Goal: Task Accomplishment & Management: Manage account settings

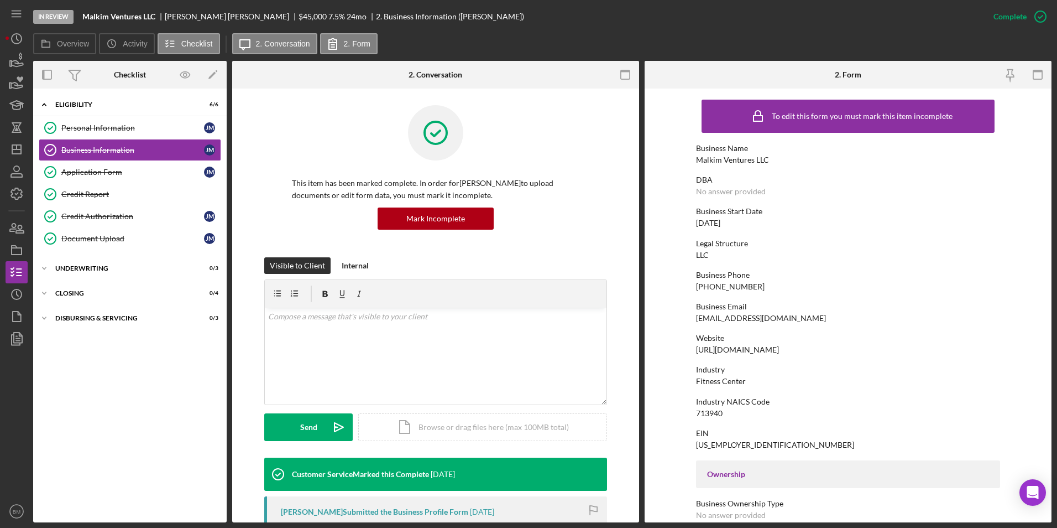
click at [703, 306] on div "Business Email" at bounding box center [848, 306] width 304 height 9
click at [12, 147] on polygon "button" at bounding box center [16, 149] width 9 height 9
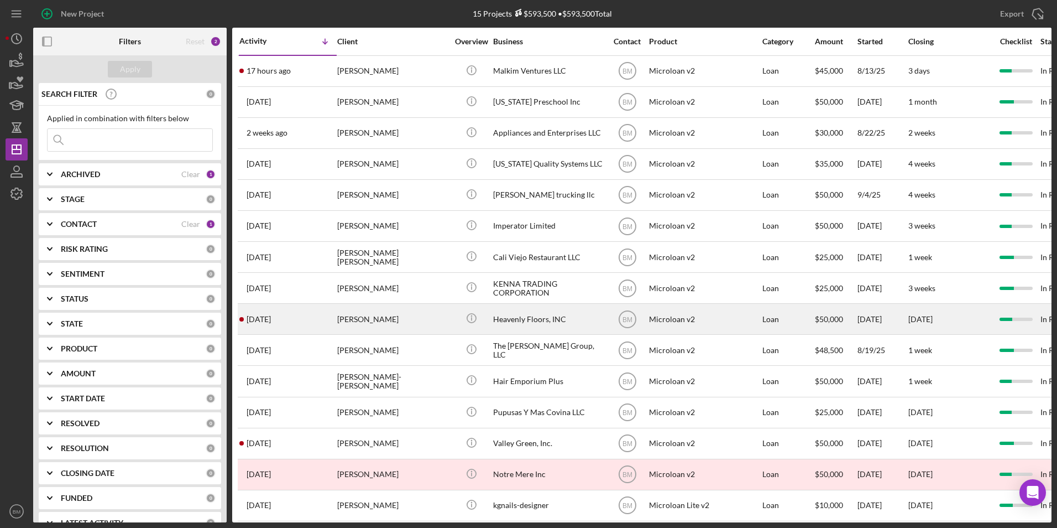
click at [545, 318] on div "Heavenly Floors, INC" at bounding box center [548, 318] width 111 height 29
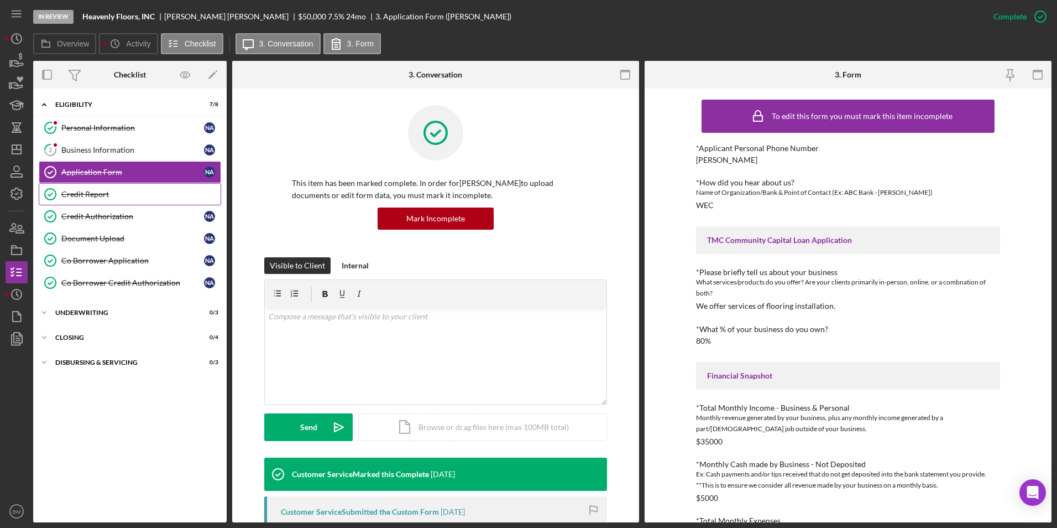
click at [110, 204] on link "Credit Report Credit Report" at bounding box center [130, 194] width 183 height 22
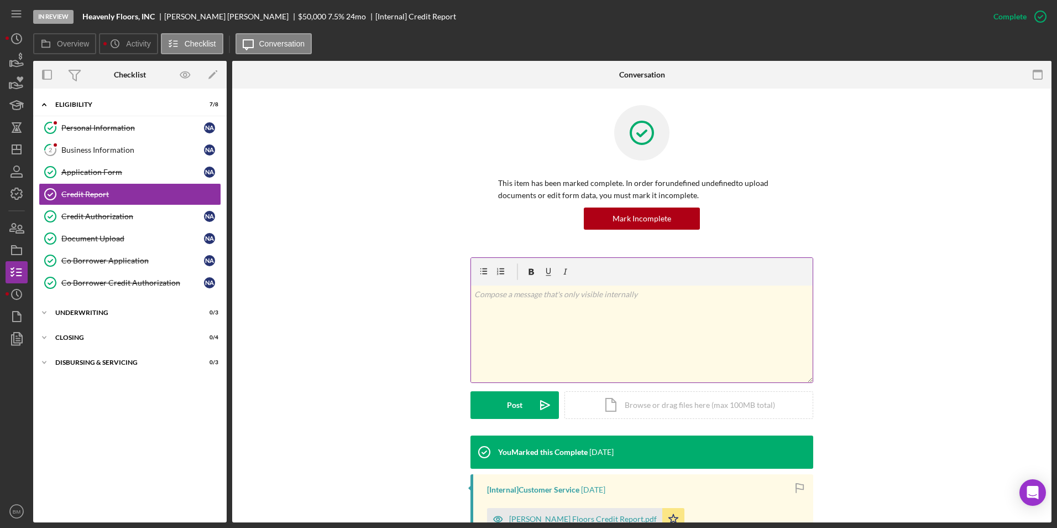
scroll to position [273, 0]
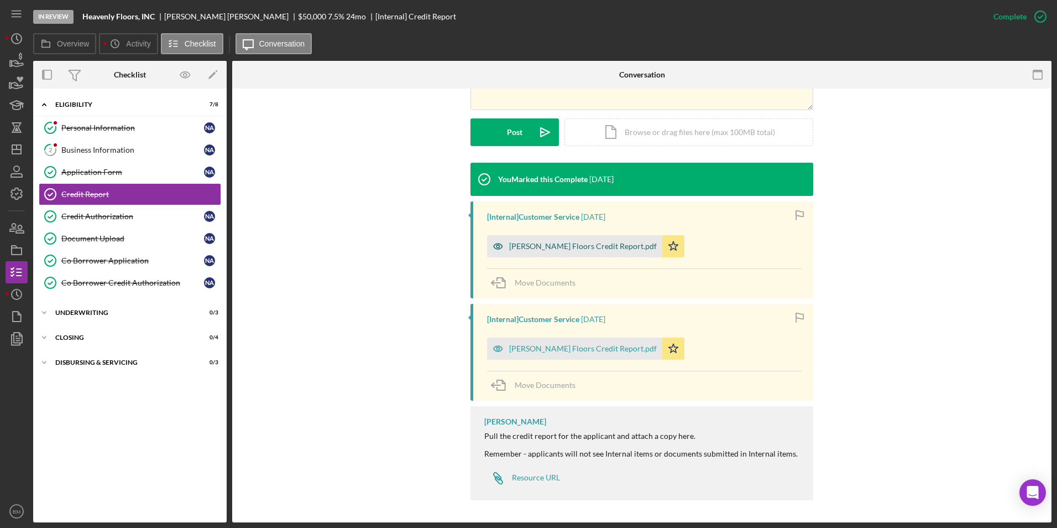
click at [503, 244] on icon "button" at bounding box center [498, 246] width 22 height 22
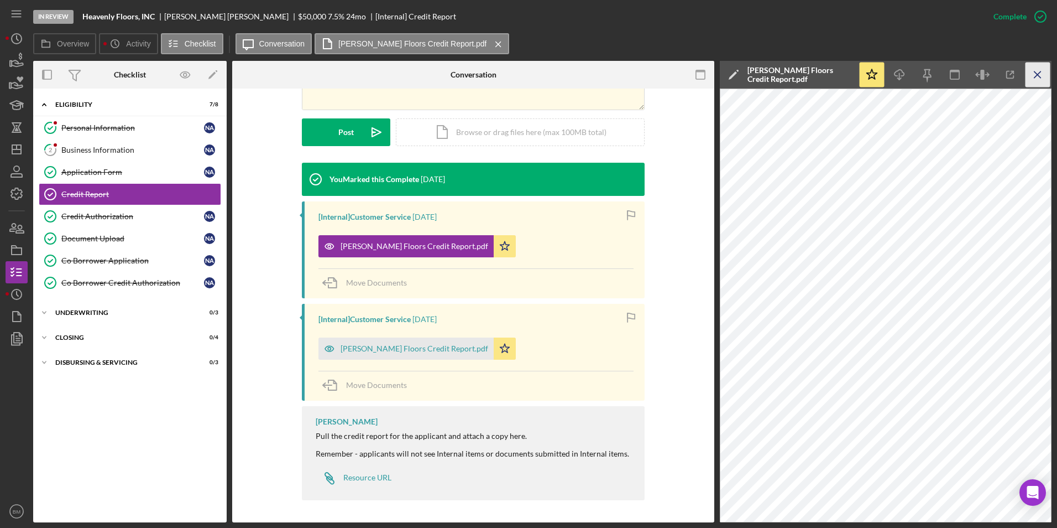
click at [703, 69] on icon "Icon/Menu Close" at bounding box center [1038, 74] width 25 height 25
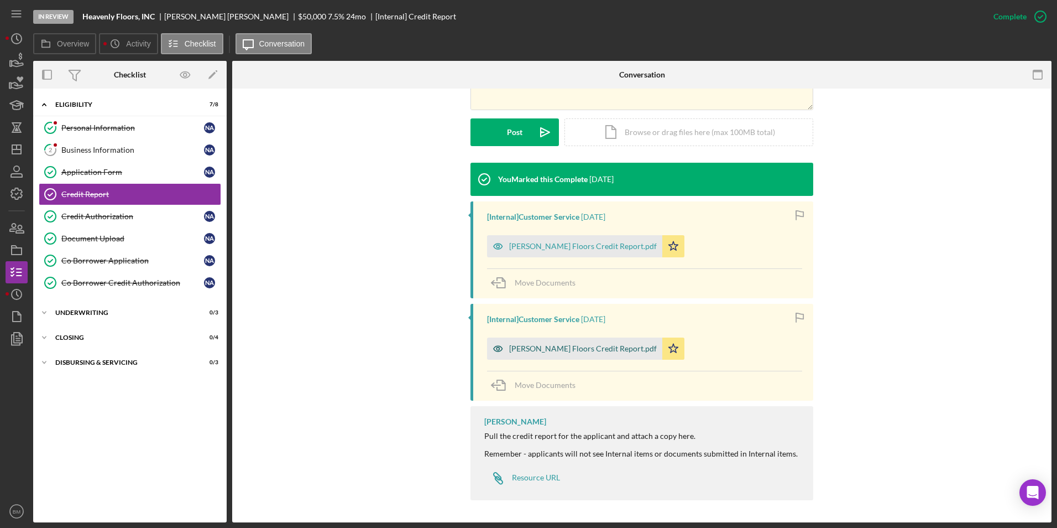
click at [528, 345] on div "[PERSON_NAME] Floors Credit Report.pdf" at bounding box center [583, 348] width 148 height 9
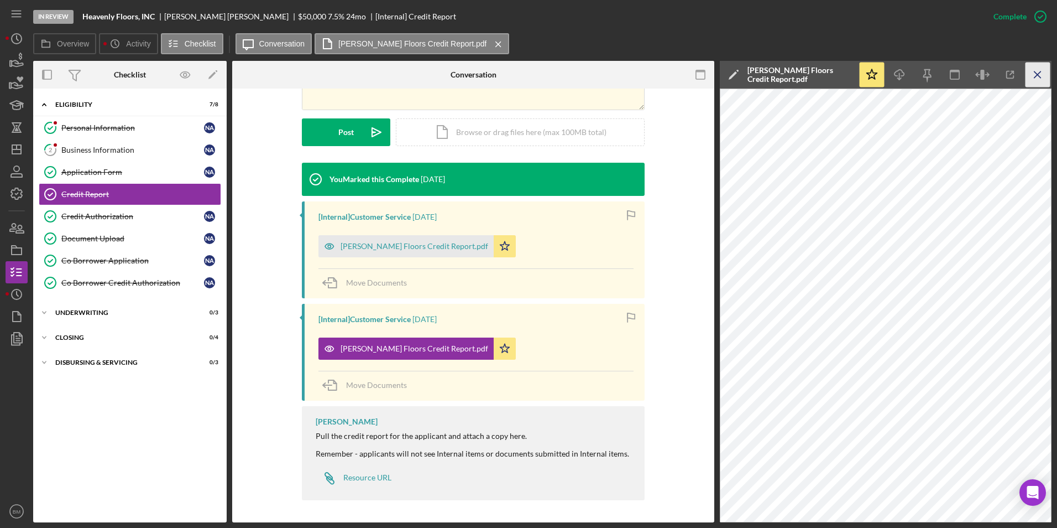
click at [703, 64] on icon "Icon/Menu Close" at bounding box center [1038, 74] width 25 height 25
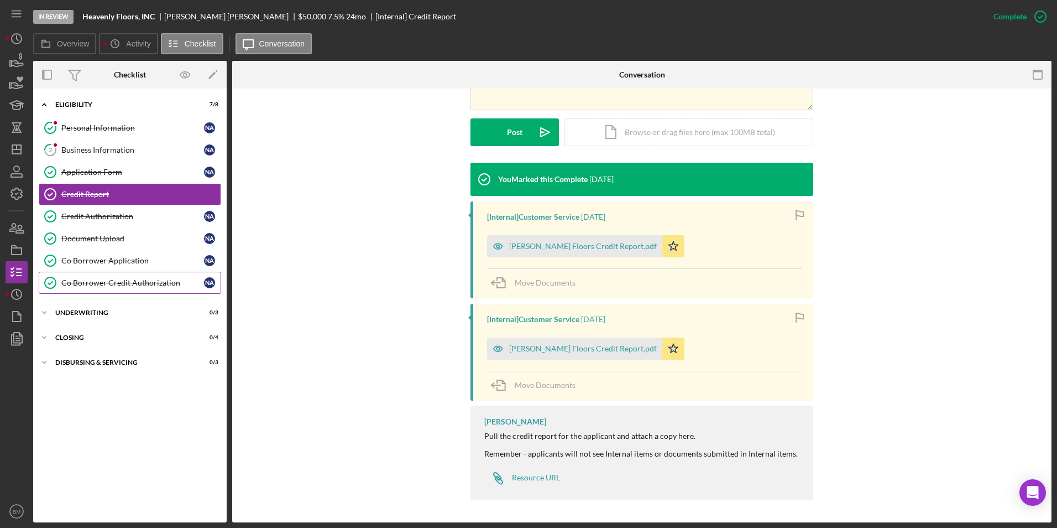
click at [135, 274] on link "Co Borrower Credit Authorization Co Borrower Credit Authorization N A" at bounding box center [130, 283] width 183 height 22
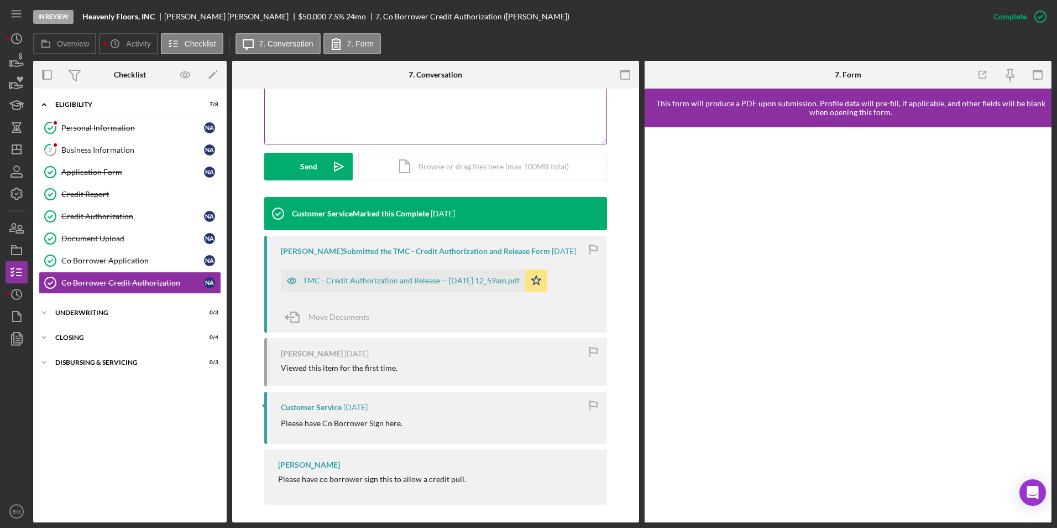
scroll to position [274, 0]
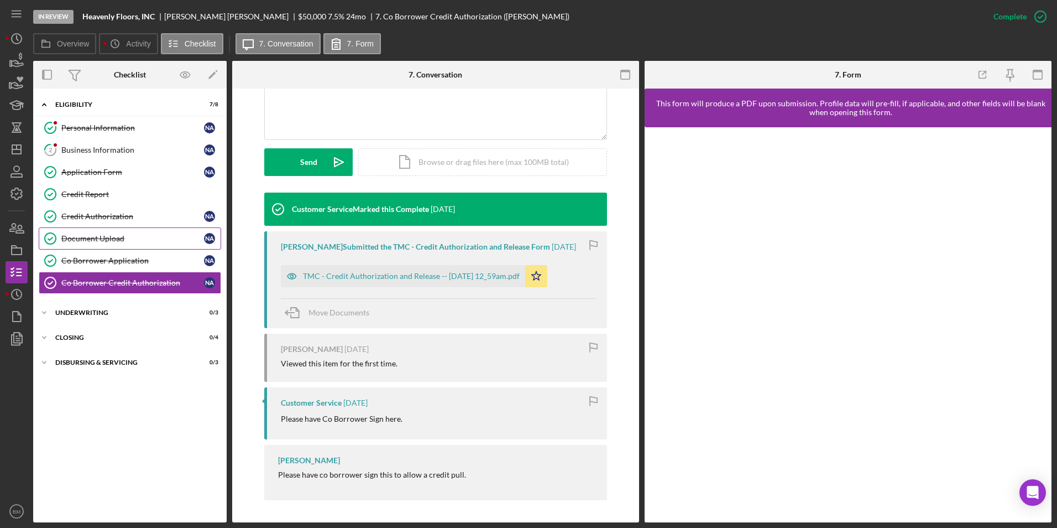
click at [102, 240] on div "Document Upload" at bounding box center [132, 238] width 143 height 9
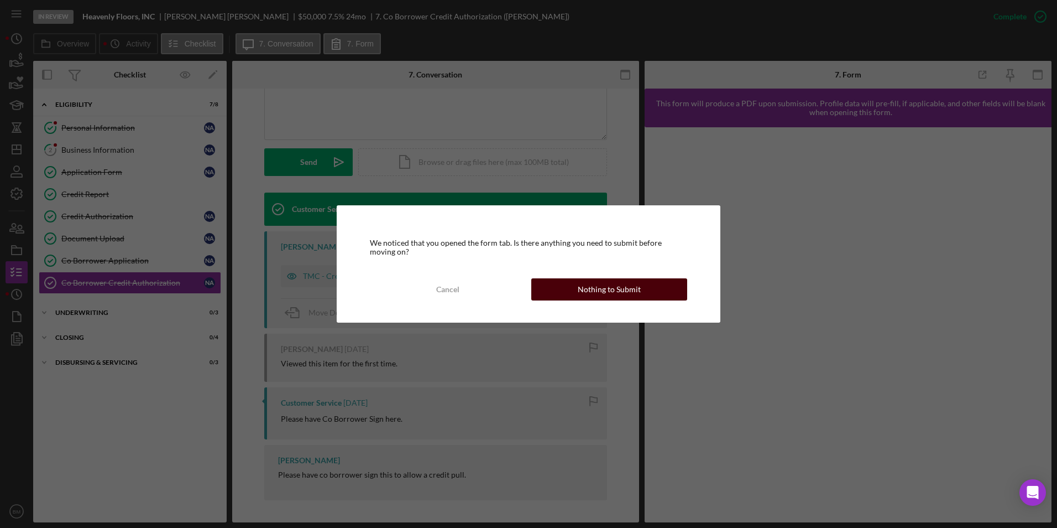
click at [593, 291] on div "Nothing to Submit" at bounding box center [609, 289] width 63 height 22
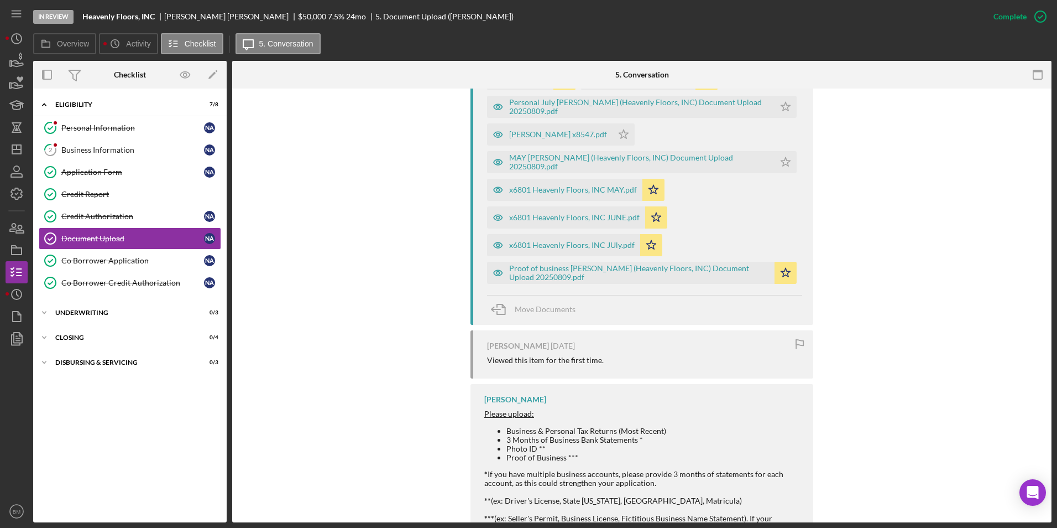
scroll to position [398, 0]
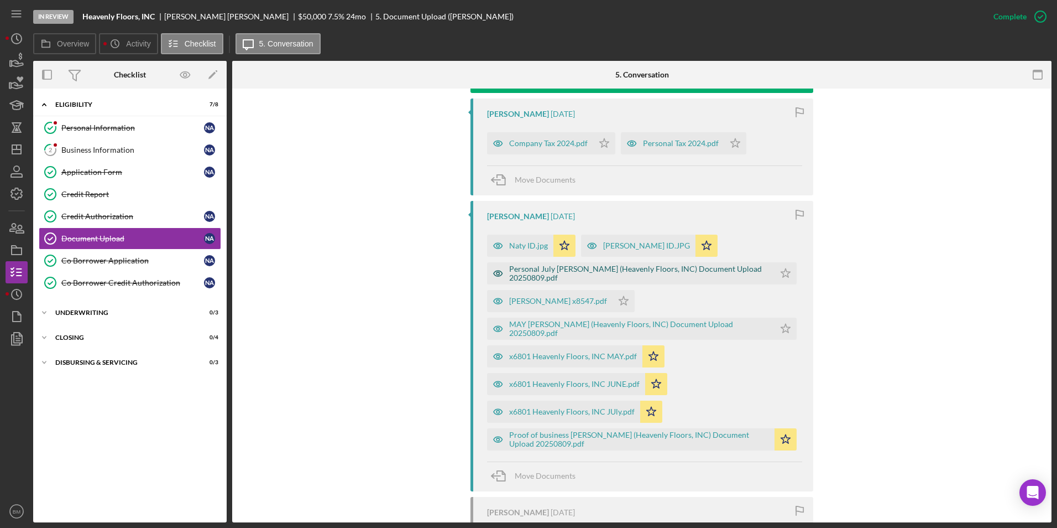
click at [690, 275] on div "Personal July [PERSON_NAME] (Heavenly Floors, INC) Document Upload 20250809.pdf" at bounding box center [639, 273] width 260 height 18
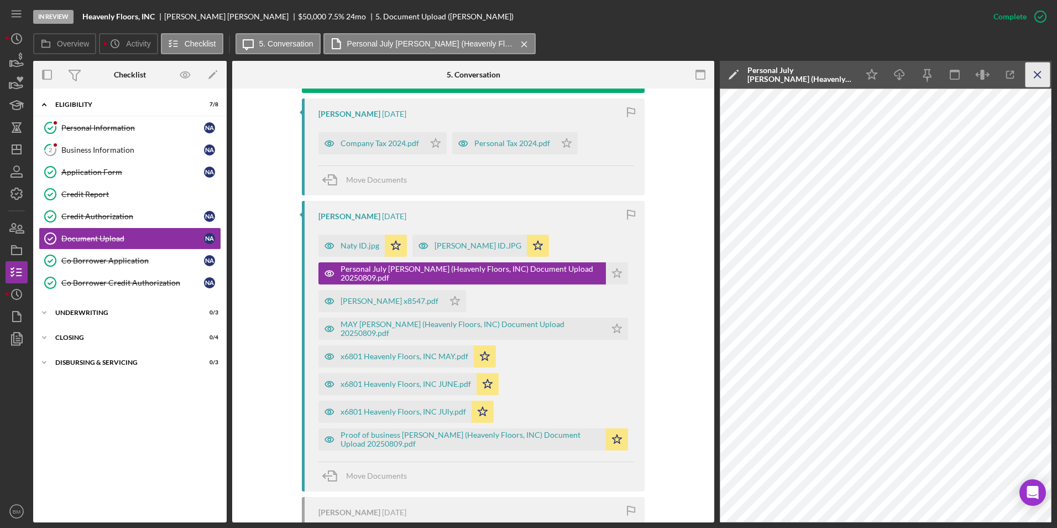
click at [703, 69] on icon "Icon/Menu Close" at bounding box center [1038, 74] width 25 height 25
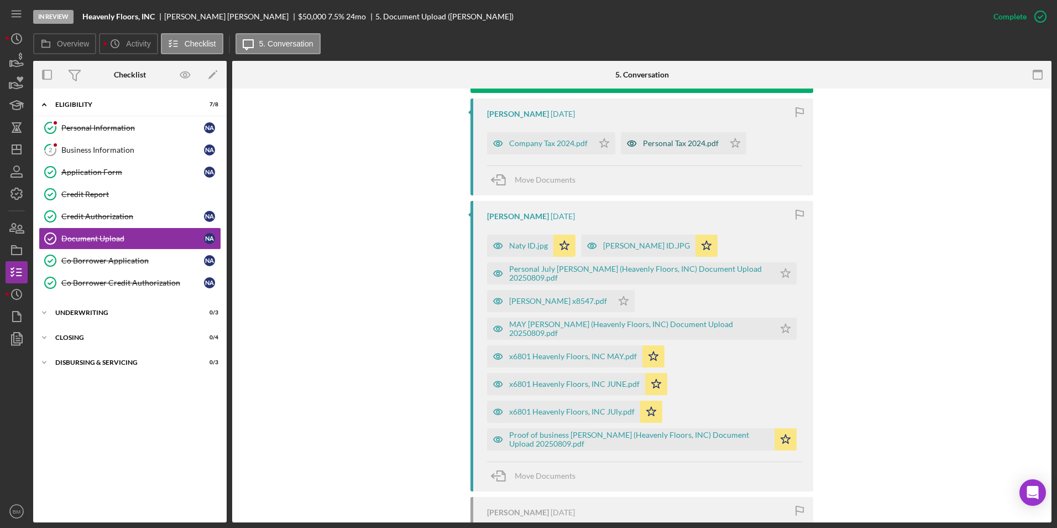
click at [640, 144] on icon "button" at bounding box center [632, 143] width 22 height 22
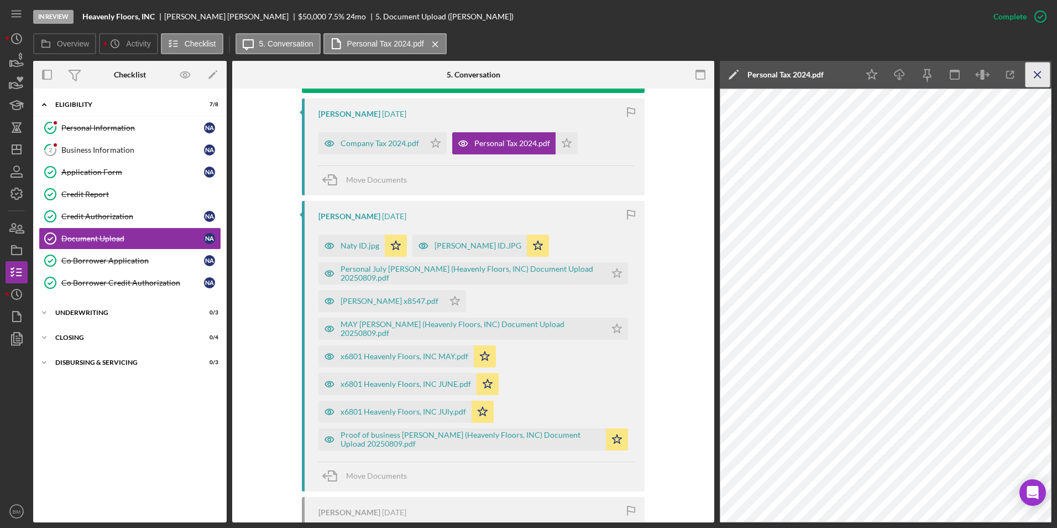
click at [703, 77] on icon "Icon/Menu Close" at bounding box center [1038, 74] width 25 height 25
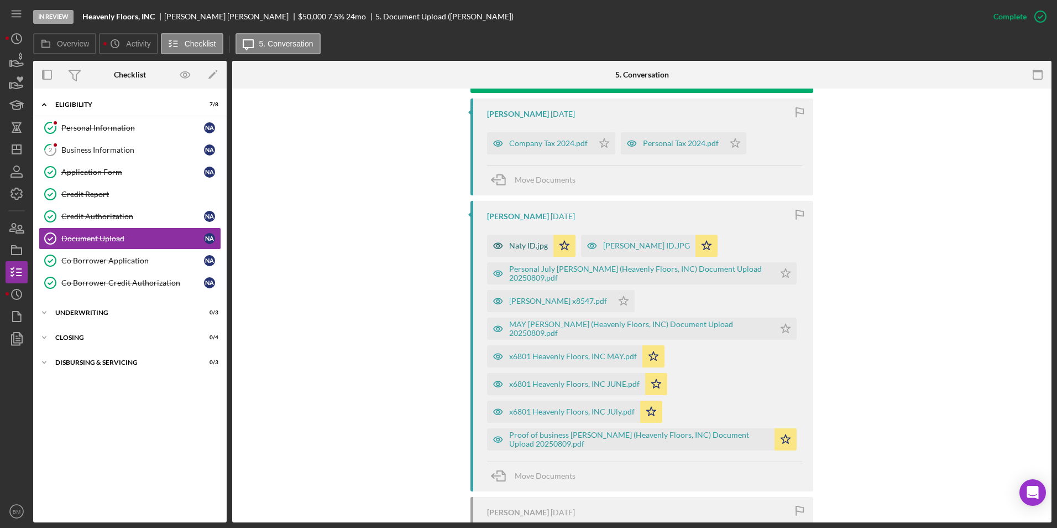
click at [517, 241] on div "Naty ID.jpg" at bounding box center [528, 245] width 39 height 9
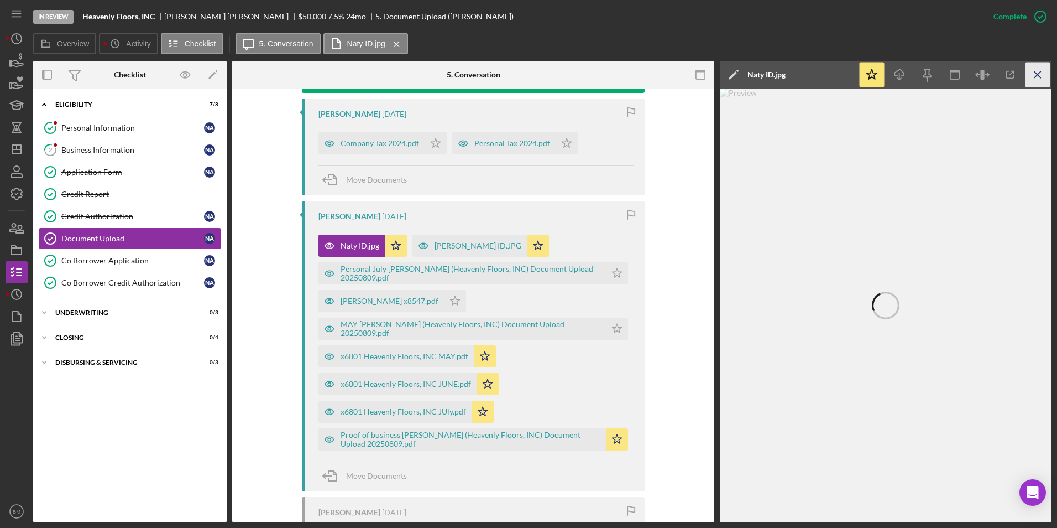
click at [703, 72] on icon "Icon/Menu Close" at bounding box center [1038, 74] width 25 height 25
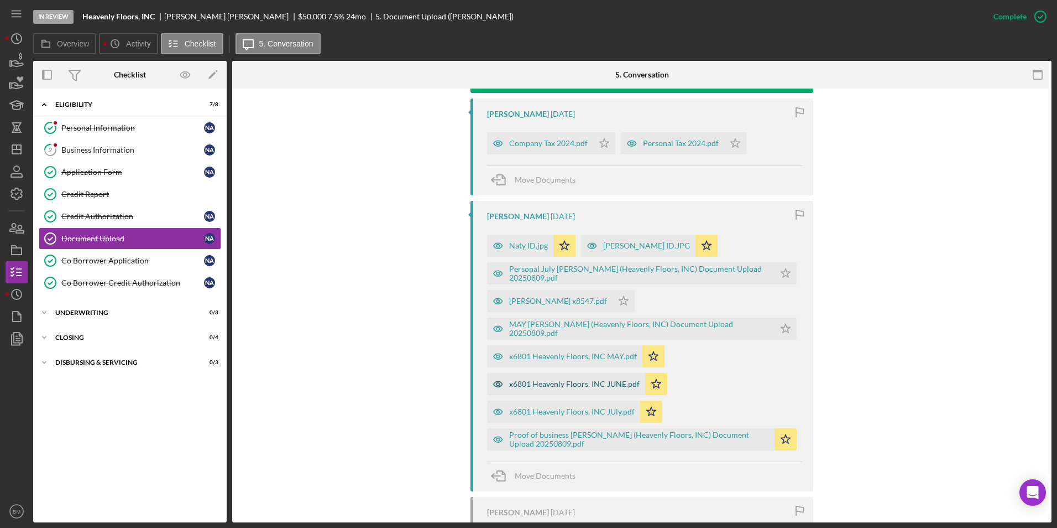
click at [549, 381] on div "x6801 Heavenly Floors, INC JUNE.pdf" at bounding box center [574, 383] width 131 height 9
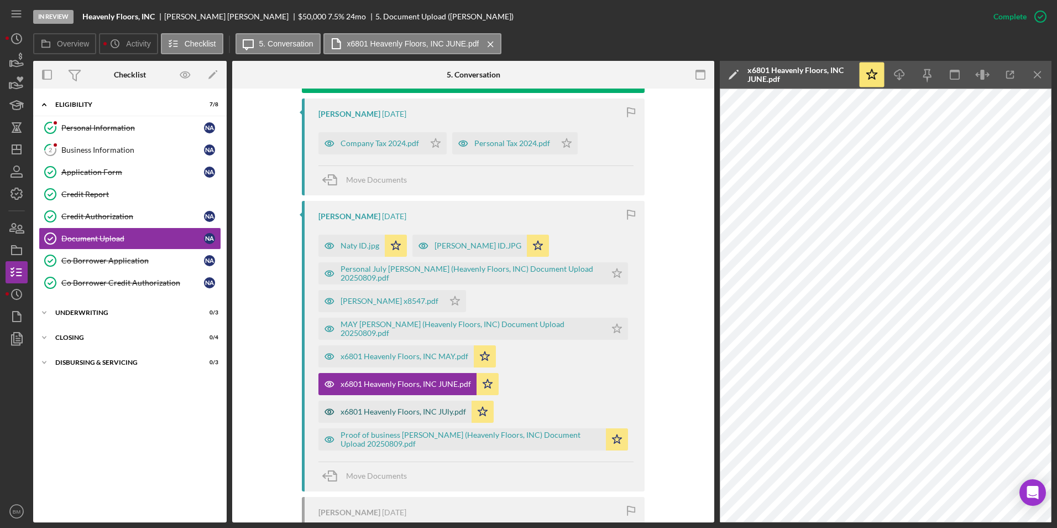
click at [399, 385] on div "x6801 Heavenly Floors, INC JUly.pdf" at bounding box center [404, 411] width 126 height 9
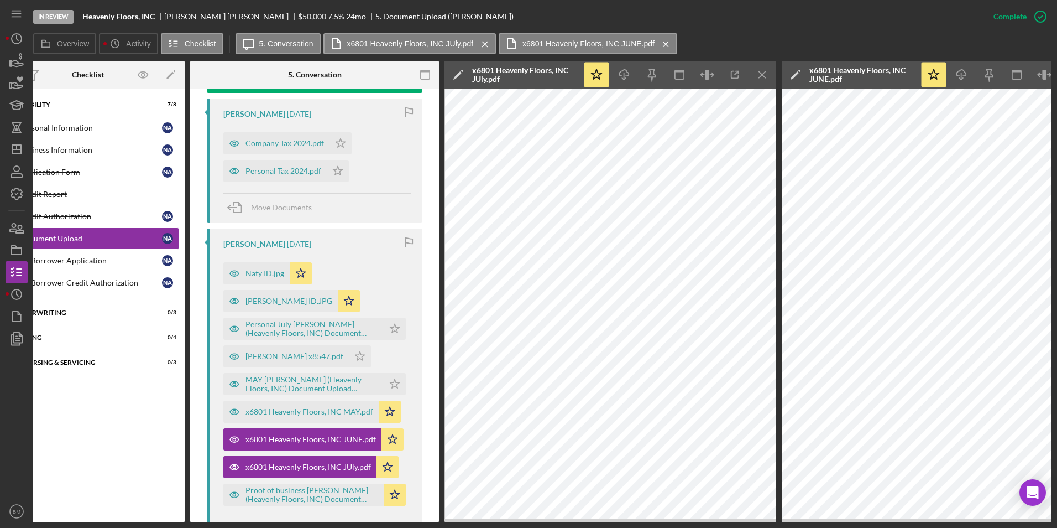
scroll to position [0, 0]
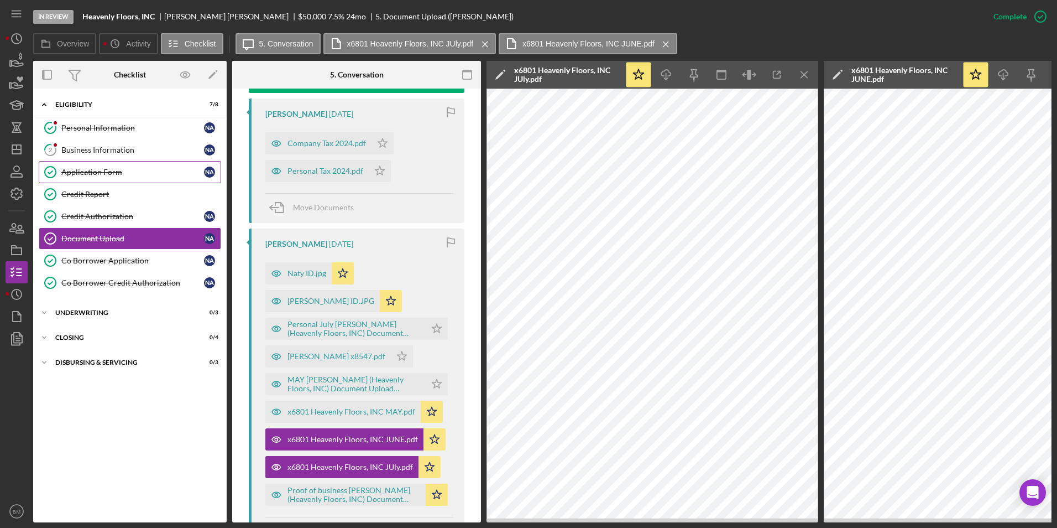
click at [145, 174] on div "Application Form" at bounding box center [132, 172] width 143 height 9
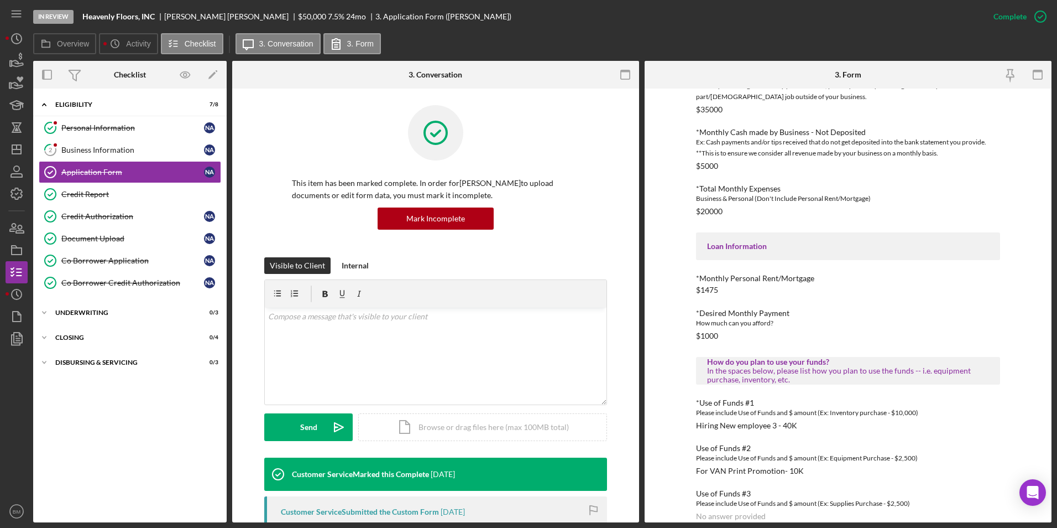
scroll to position [347, 0]
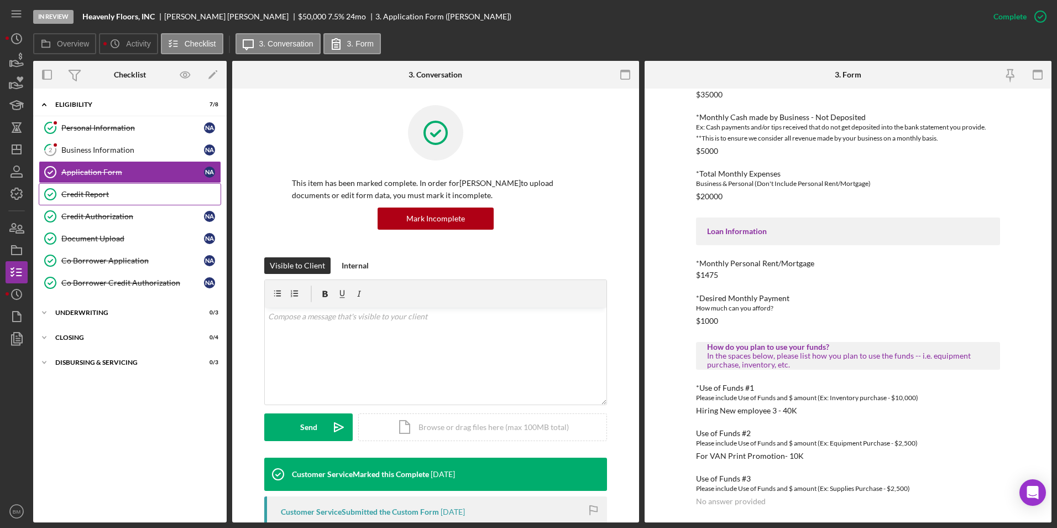
click at [119, 184] on link "Credit Report Credit Report" at bounding box center [130, 194] width 183 height 22
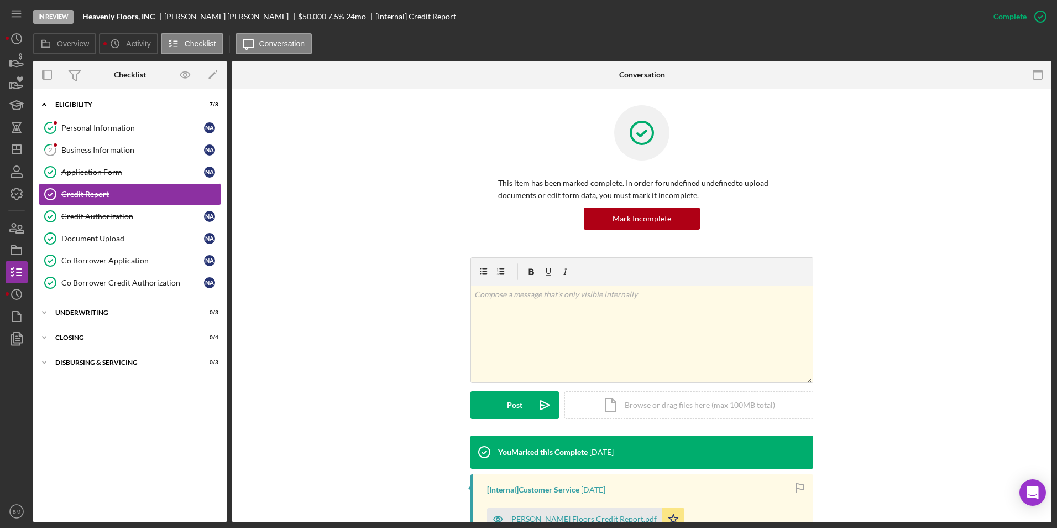
scroll to position [273, 0]
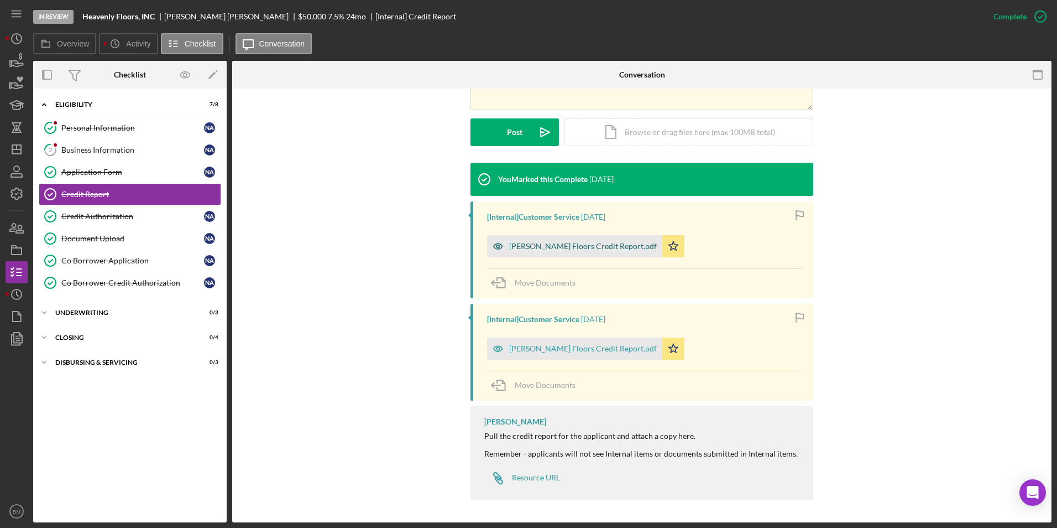
click at [551, 242] on div "[PERSON_NAME] Floors Credit Report.pdf" at bounding box center [583, 246] width 148 height 9
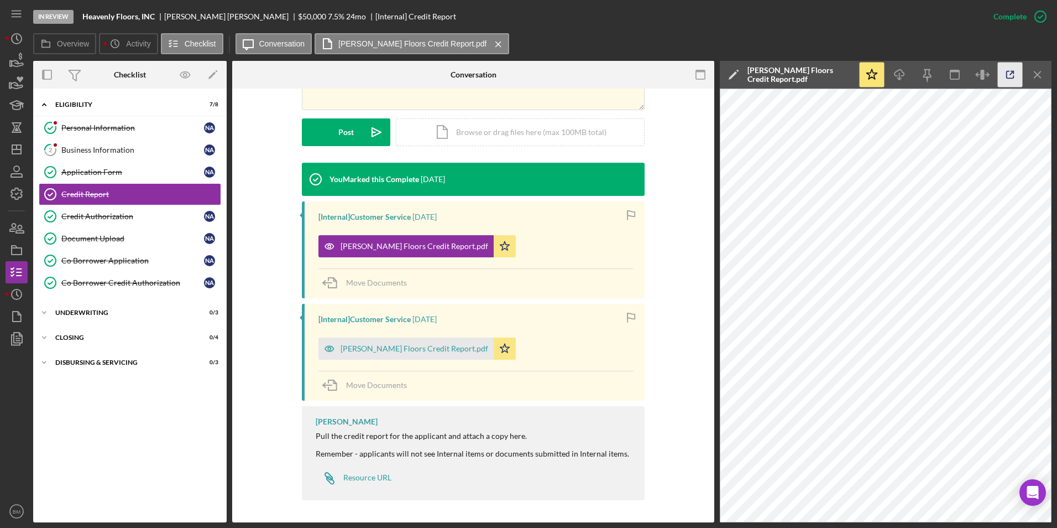
click at [703, 76] on icon "button" at bounding box center [1010, 74] width 25 height 25
click at [418, 345] on div "[PERSON_NAME] Floors Credit Report.pdf" at bounding box center [415, 348] width 148 height 9
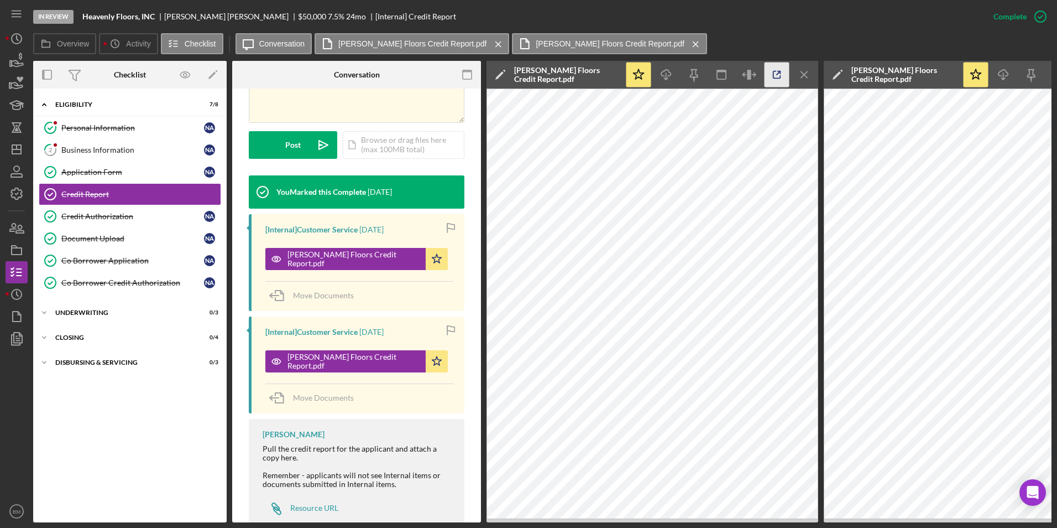
click at [703, 79] on icon "button" at bounding box center [777, 74] width 25 height 25
click at [703, 77] on line "button" at bounding box center [804, 74] width 6 height 6
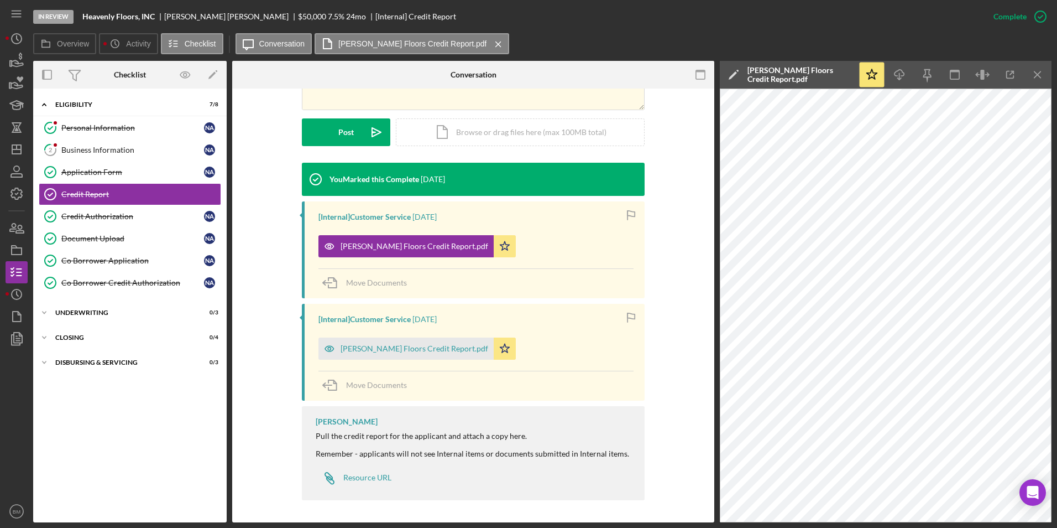
scroll to position [273, 0]
click at [703, 72] on icon "Icon/Menu Close" at bounding box center [1038, 74] width 25 height 25
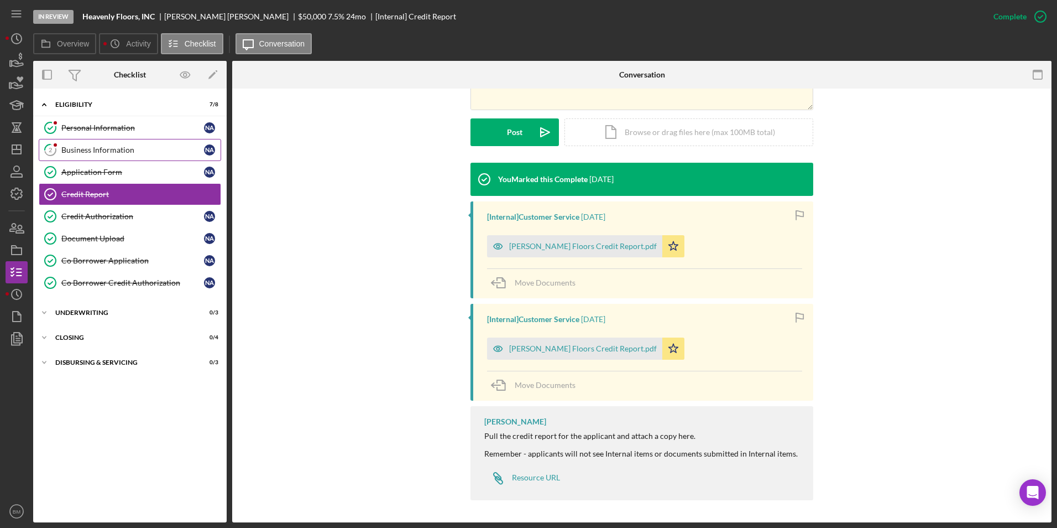
click at [110, 143] on link "2 Business Information N A" at bounding box center [130, 150] width 183 height 22
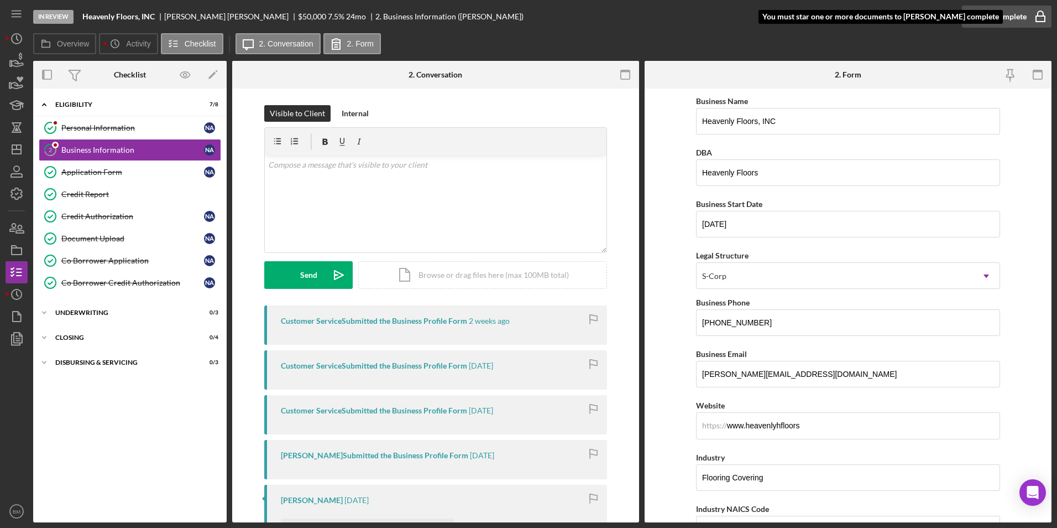
click at [703, 9] on div "Mark Complete" at bounding box center [1000, 17] width 54 height 22
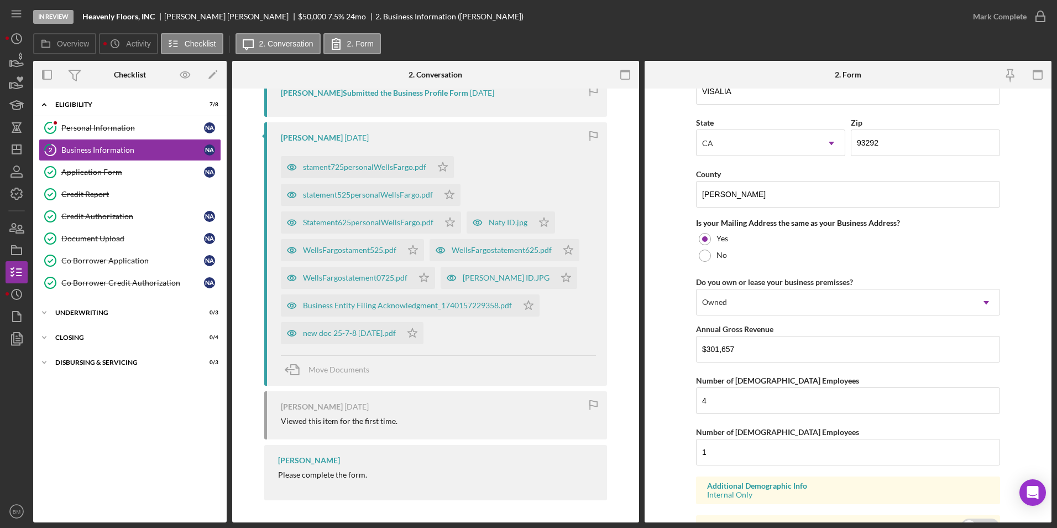
scroll to position [879, 0]
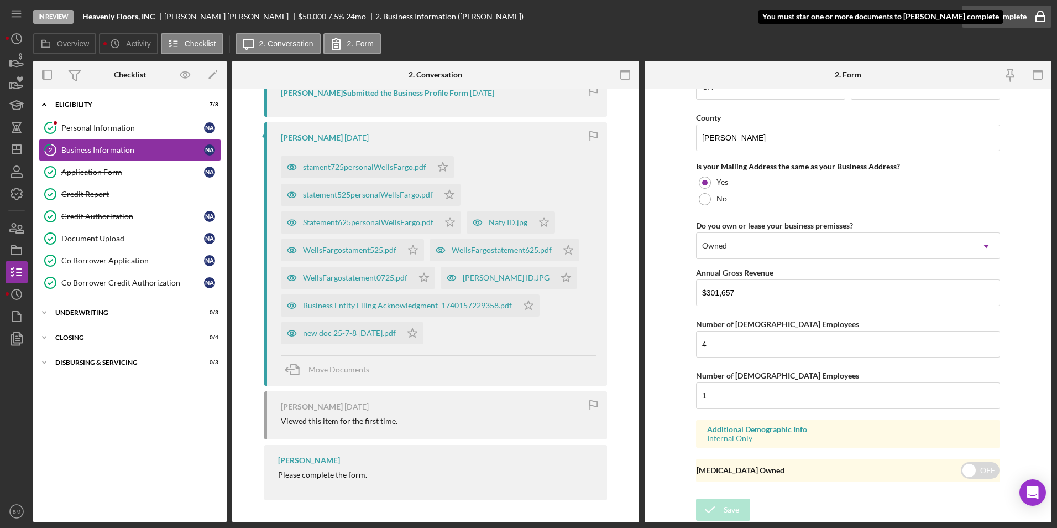
click at [703, 19] on div "Mark Complete" at bounding box center [1000, 17] width 54 height 22
click at [703, 14] on div "Mark Complete" at bounding box center [1000, 17] width 54 height 22
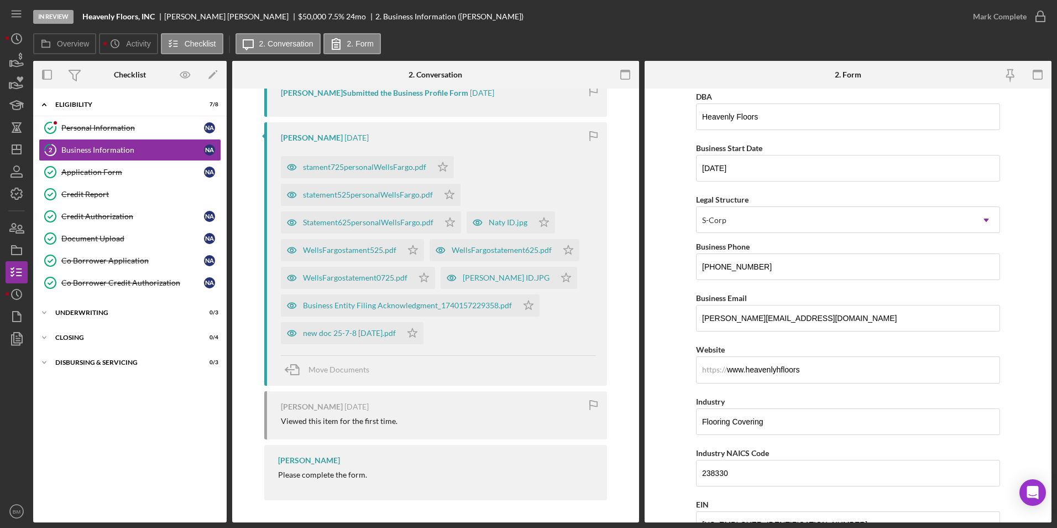
scroll to position [0, 0]
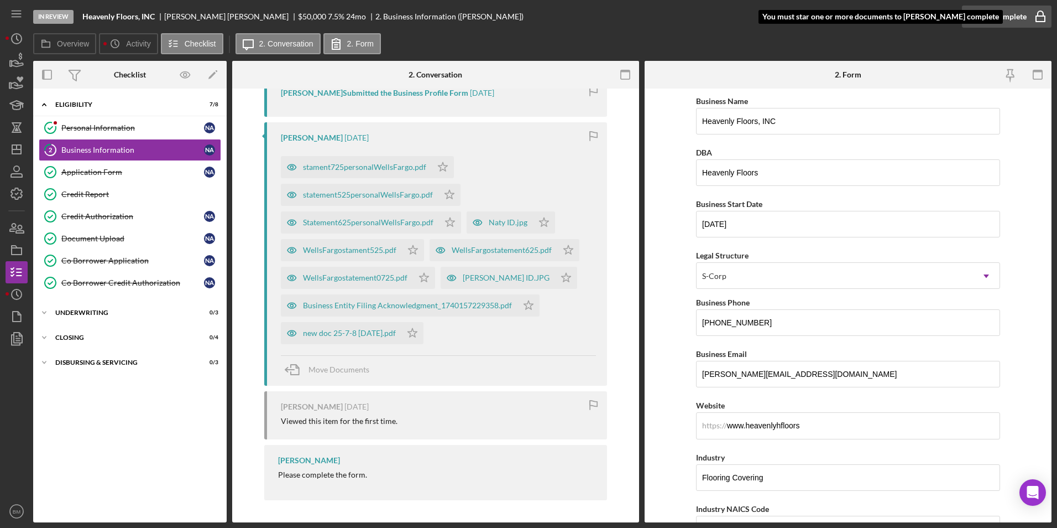
click at [703, 11] on div "Mark Complete" at bounding box center [1000, 17] width 54 height 22
click at [703, 12] on icon "button" at bounding box center [1041, 13] width 6 height 4
click at [703, 17] on rect "button" at bounding box center [1040, 19] width 9 height 6
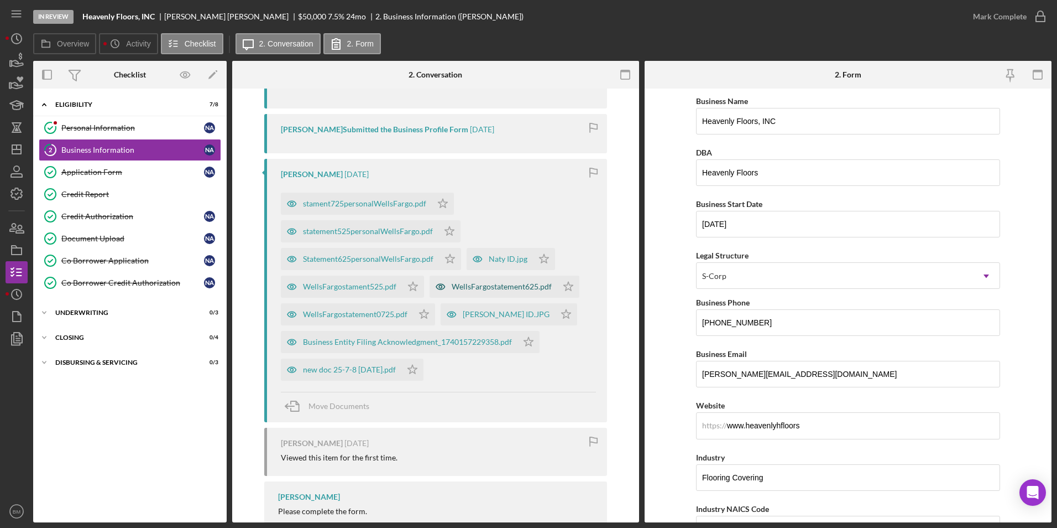
scroll to position [307, 0]
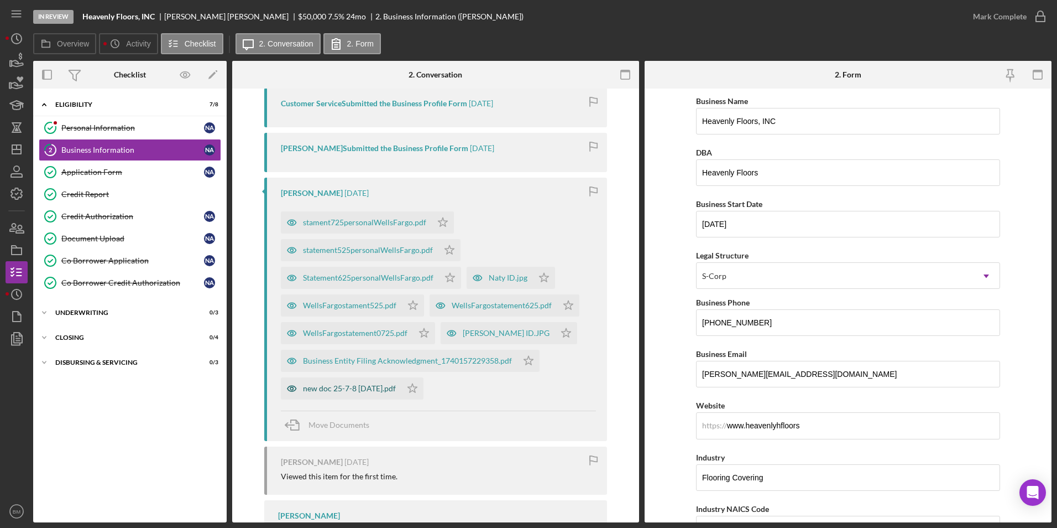
click at [369, 385] on div "new doc 25-7-8 [DATE].pdf" at bounding box center [349, 388] width 93 height 9
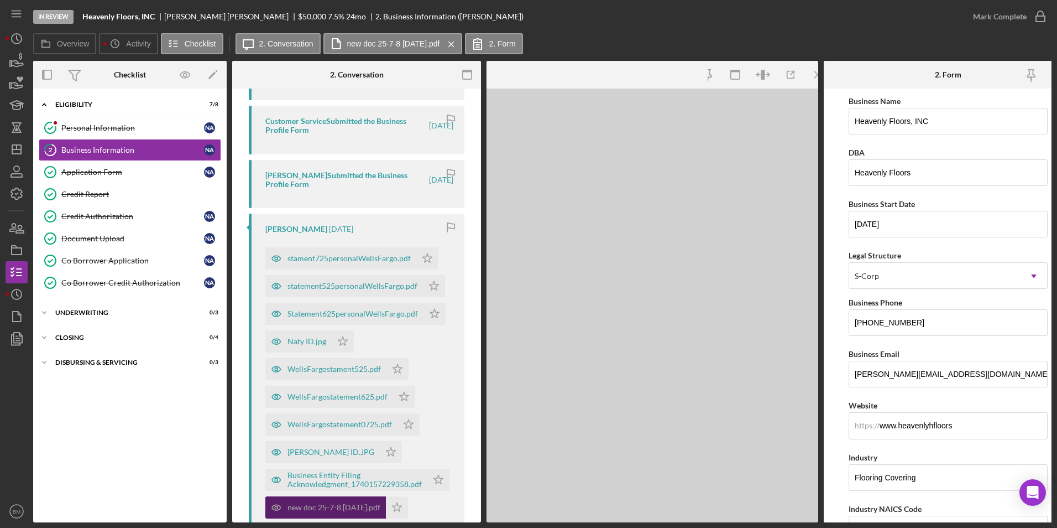
scroll to position [325, 0]
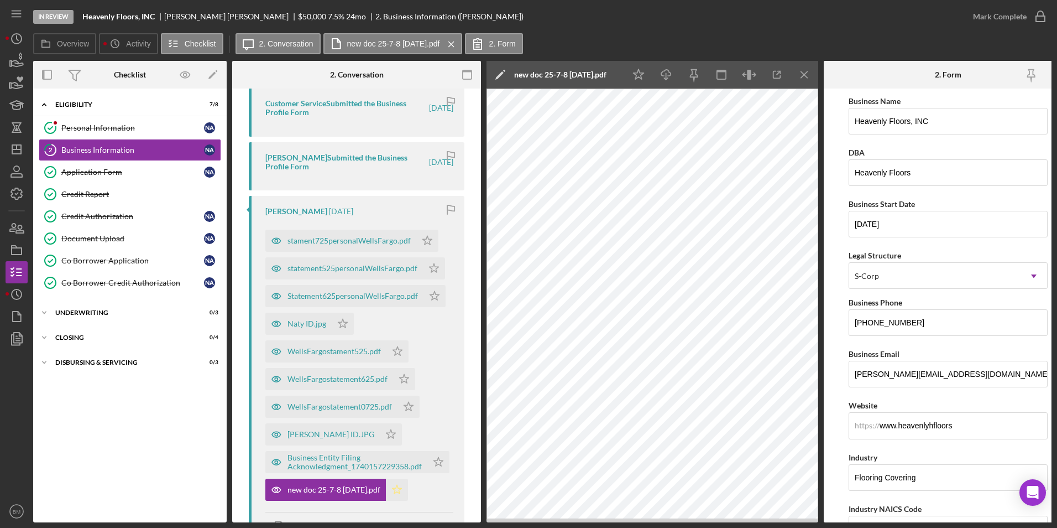
click at [399, 385] on icon "Icon/Star" at bounding box center [397, 489] width 22 height 22
click at [703, 11] on div "Mark Complete" at bounding box center [1000, 17] width 54 height 22
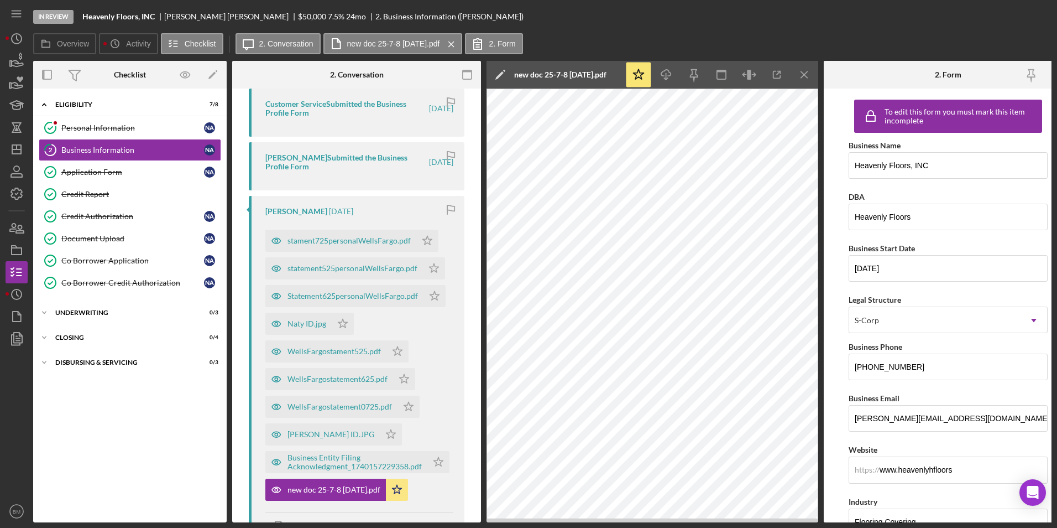
scroll to position [528, 0]
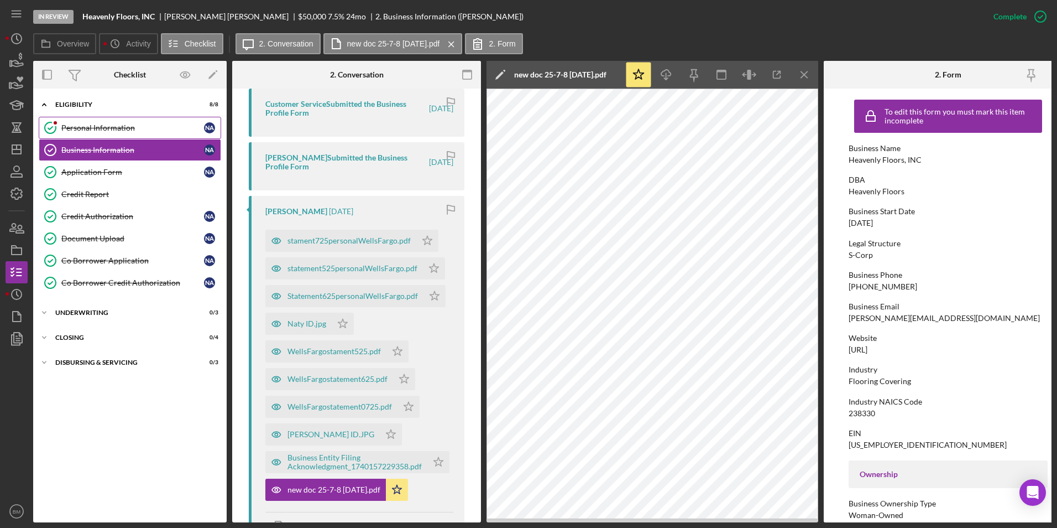
click at [126, 132] on div "Personal Information" at bounding box center [132, 127] width 143 height 9
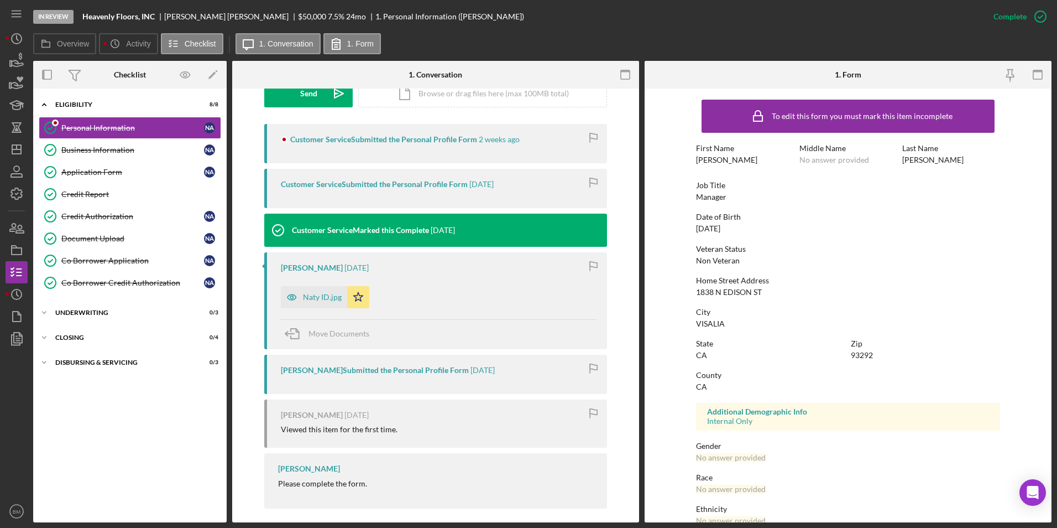
scroll to position [342, 0]
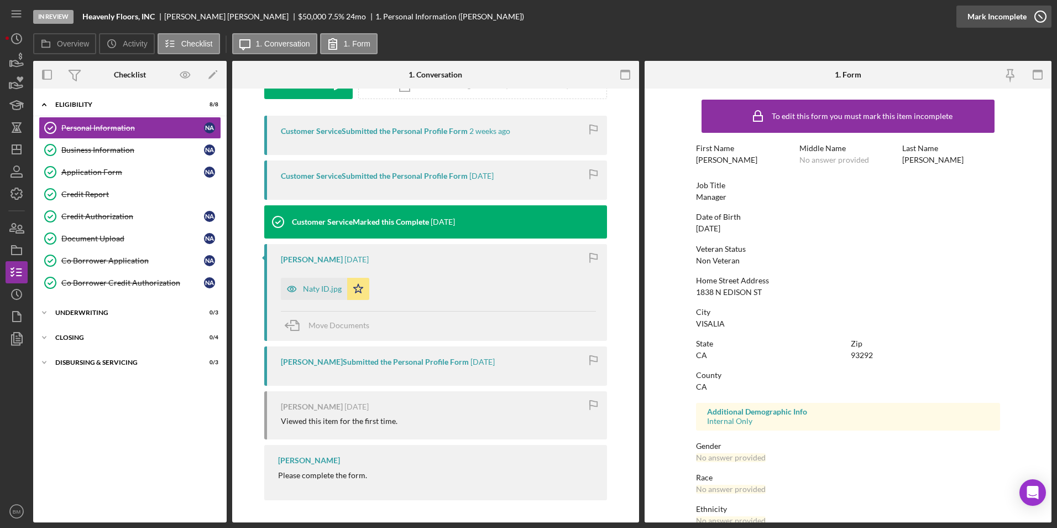
click at [703, 19] on div "Mark Incomplete" at bounding box center [997, 17] width 59 height 22
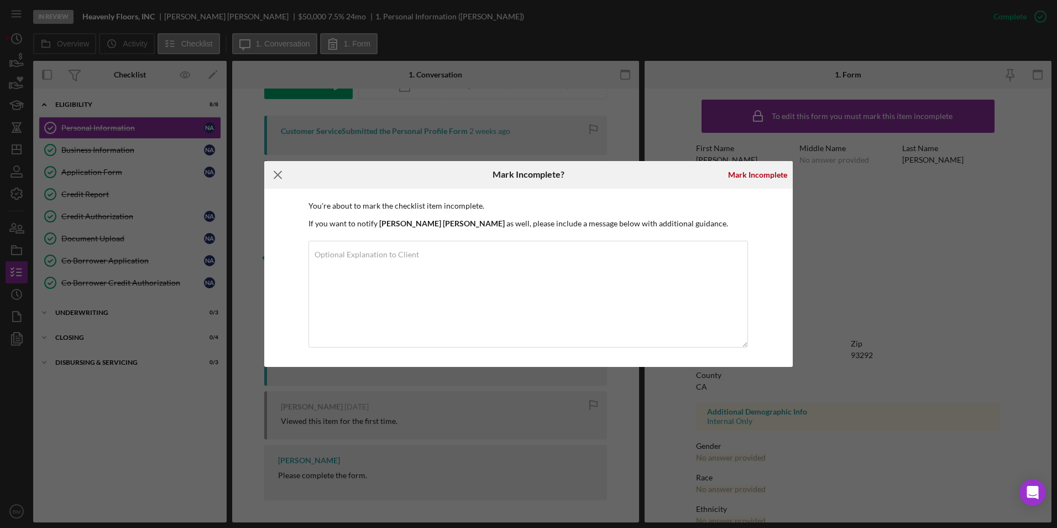
click at [284, 178] on icon "Icon/Menu Close" at bounding box center [278, 175] width 28 height 28
